Goal: Transaction & Acquisition: Purchase product/service

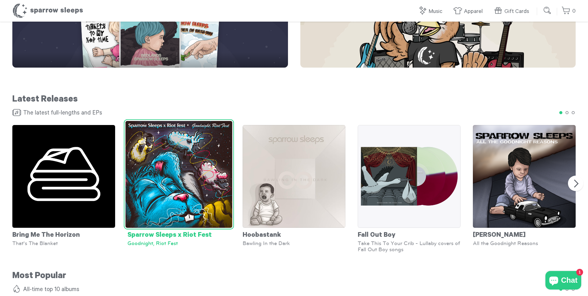
scroll to position [339, 0]
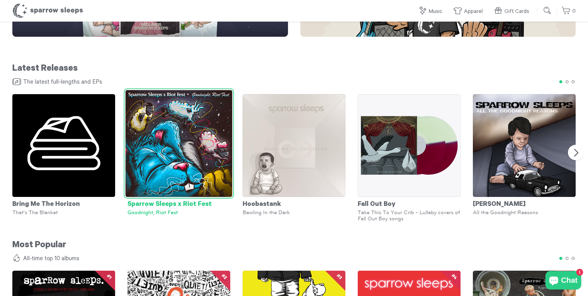
click at [185, 146] on img at bounding box center [178, 143] width 107 height 107
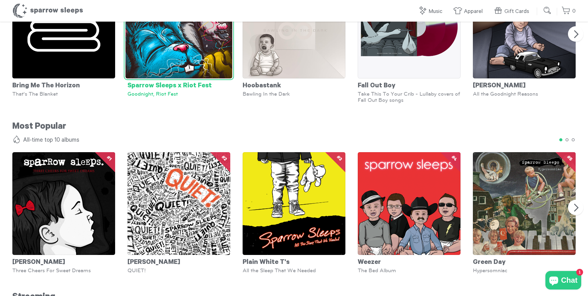
scroll to position [494, 0]
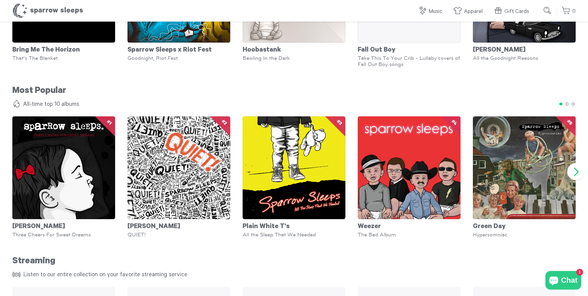
click at [568, 168] on section "Previous [PERSON_NAME] Three Cheers For Sweet Dreams [GEOGRAPHIC_DATA] QUIET! P…" at bounding box center [294, 172] width 588 height 132
click at [575, 170] on button "Next" at bounding box center [575, 171] width 17 height 17
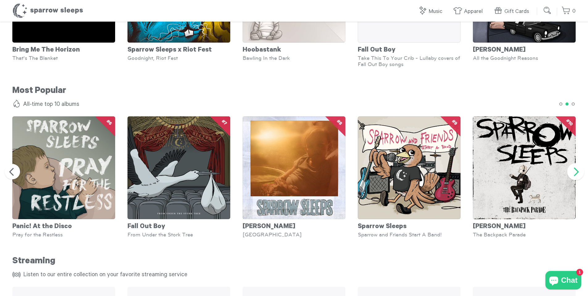
click at [575, 170] on button "Next" at bounding box center [575, 171] width 17 height 17
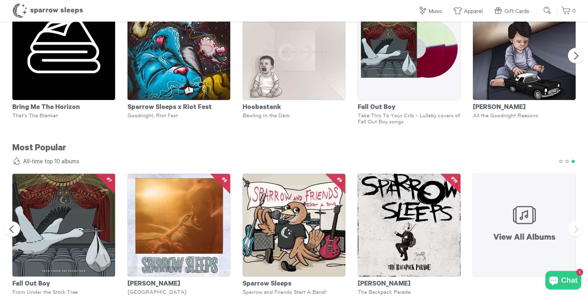
scroll to position [339, 0]
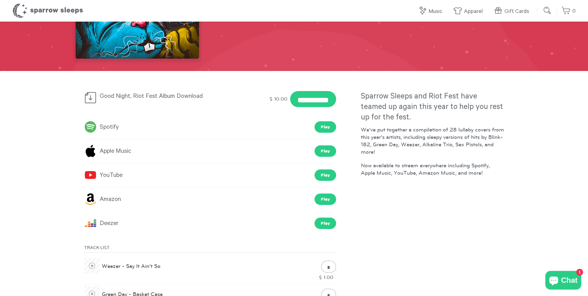
scroll to position [123, 0]
